Goal: Information Seeking & Learning: Learn about a topic

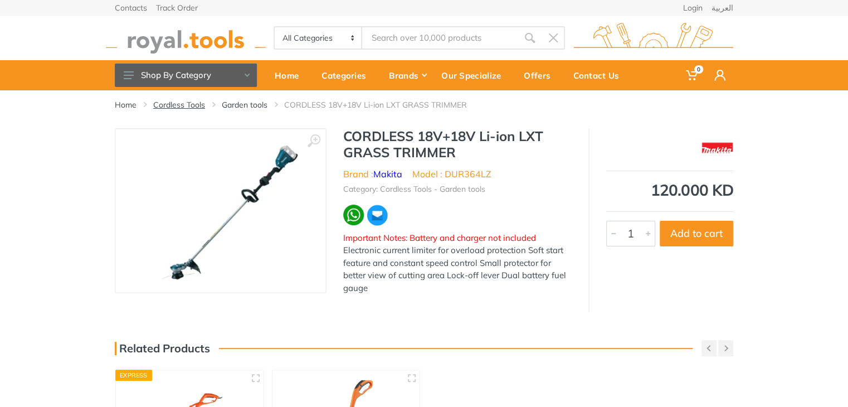
click at [167, 106] on link "Cordless Tools" at bounding box center [179, 104] width 52 height 11
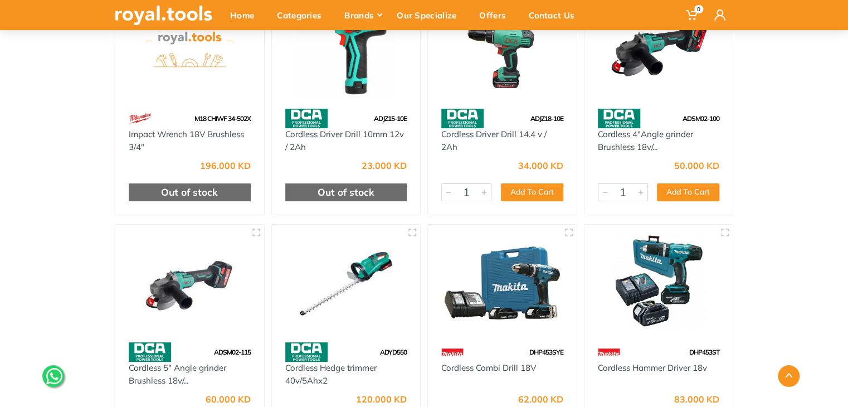
scroll to position [4288, 0]
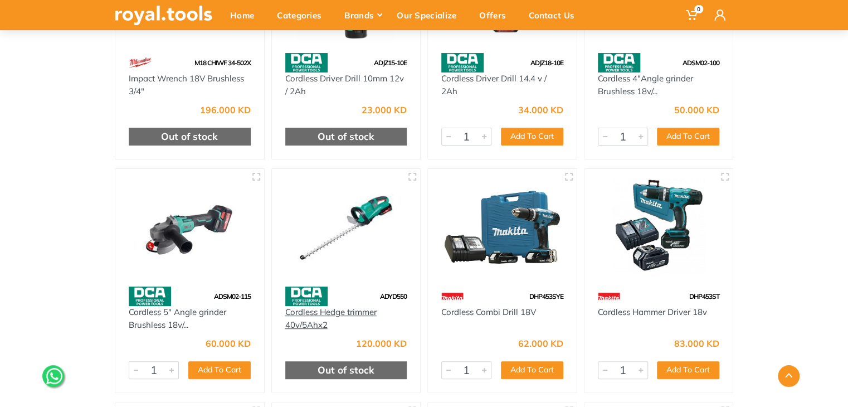
click at [340, 309] on link "Cordless Hedge trimmer 40v/5Ahx2" at bounding box center [330, 317] width 91 height 23
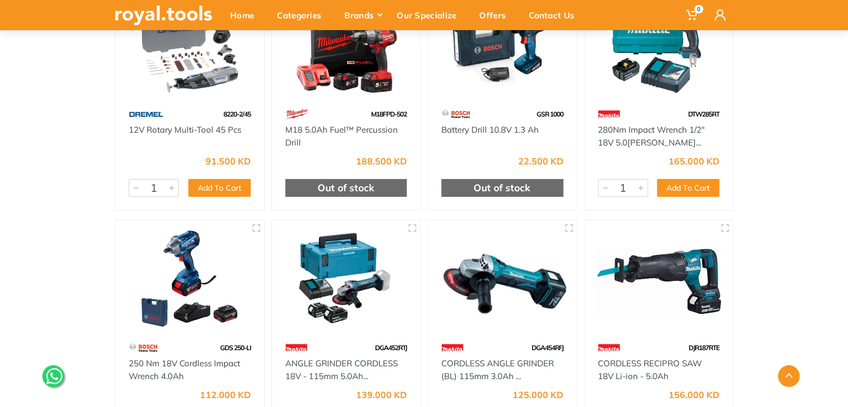
scroll to position [8449, 0]
